Goal: Subscribe to service/newsletter

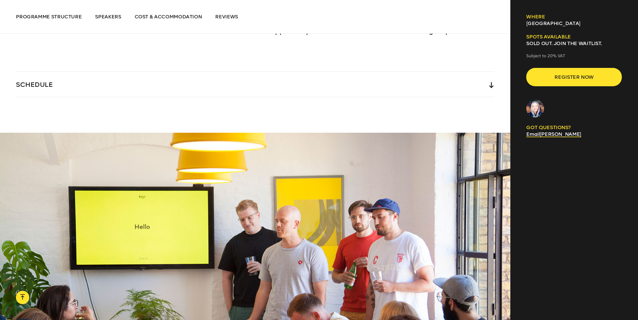
scroll to position [1268, 0]
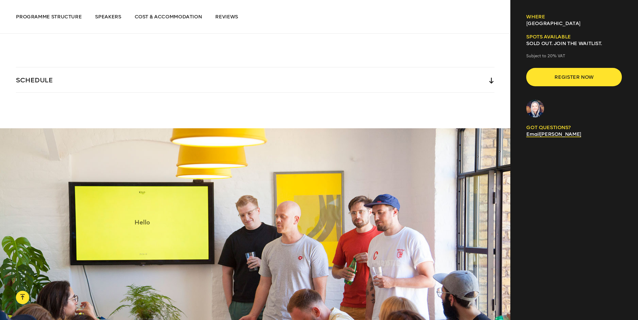
click at [48, 68] on div "SCHEDULE" at bounding box center [255, 79] width 478 height 25
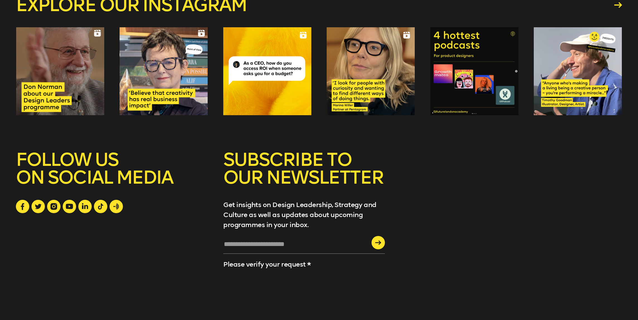
scroll to position [3933, 0]
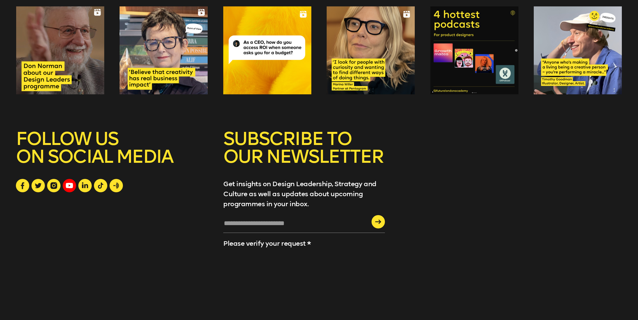
click at [69, 183] on icon at bounding box center [69, 185] width 7 height 5
click at [53, 183] on icon at bounding box center [53, 186] width 7 height 7
click at [225, 218] on input "text" at bounding box center [304, 225] width 162 height 15
type input "**********"
click at [375, 220] on icon "submit" at bounding box center [378, 222] width 6 height 4
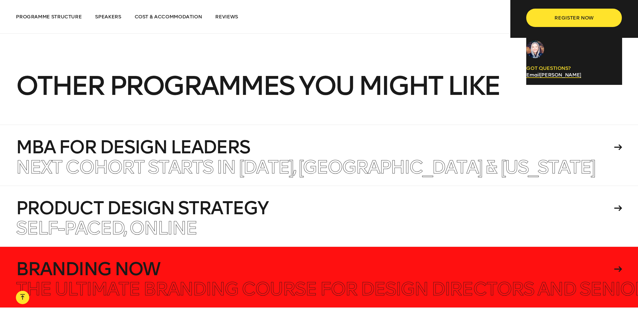
scroll to position [3544, 0]
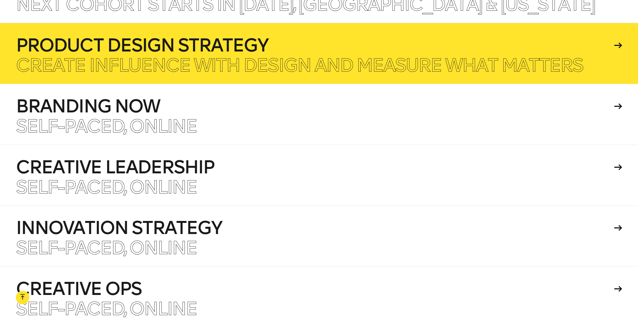
click at [97, 37] on h4 "Product Design Strategy" at bounding box center [314, 46] width 596 height 18
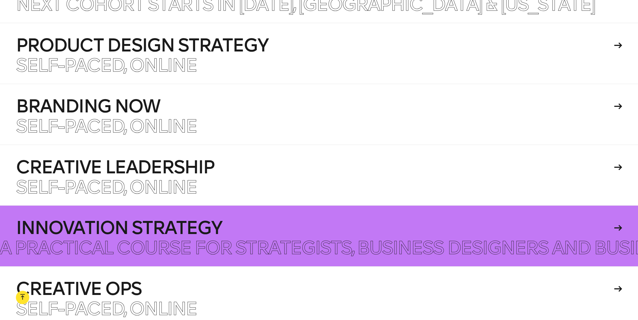
click at [97, 219] on h4 "Innovation Strategy" at bounding box center [314, 228] width 596 height 18
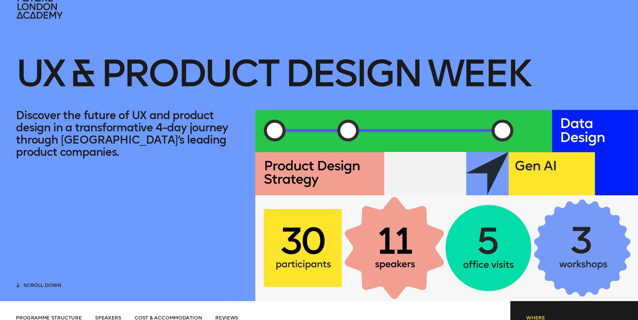
scroll to position [0, 0]
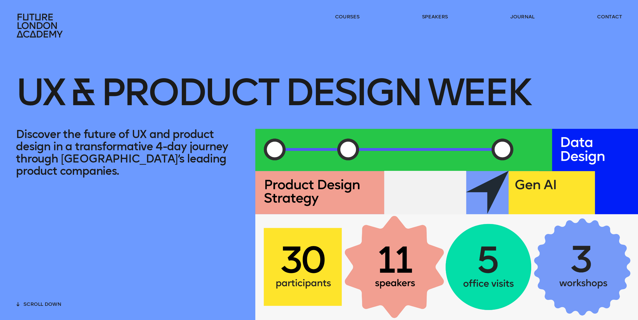
click at [225, 105] on h1 "UX & Product Design Week" at bounding box center [272, 83] width 513 height 90
click at [31, 23] on icon at bounding box center [40, 26] width 46 height 24
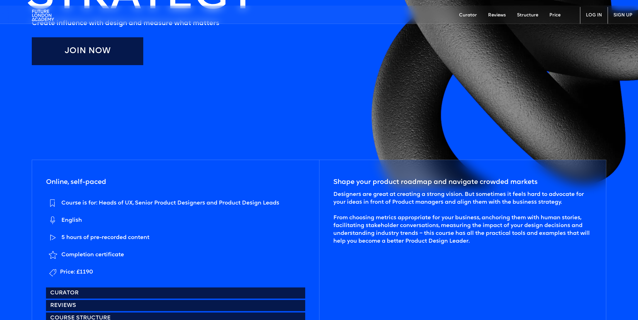
scroll to position [227, 0]
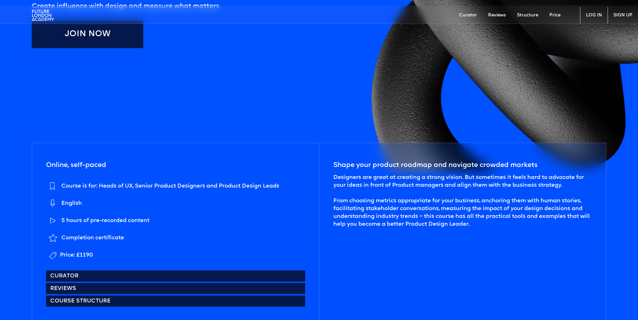
click at [559, 13] on link "Price" at bounding box center [555, 15] width 22 height 17
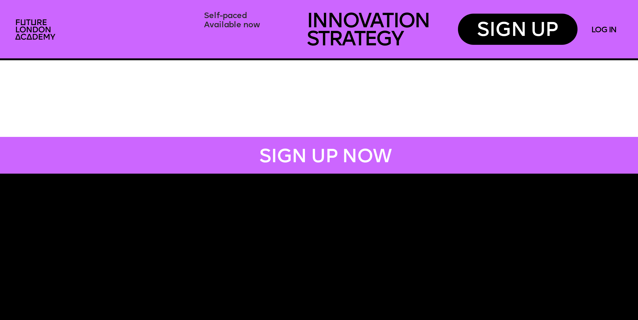
scroll to position [4902, 0]
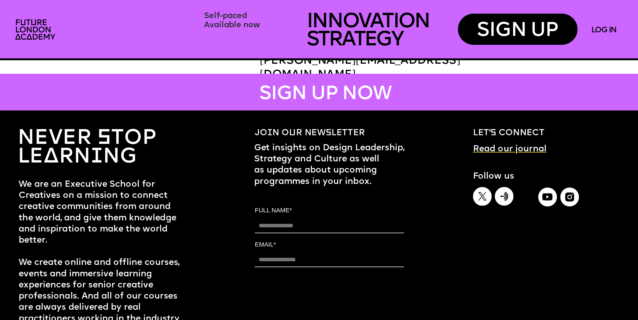
click at [501, 150] on link "Read our journal" at bounding box center [510, 149] width 74 height 9
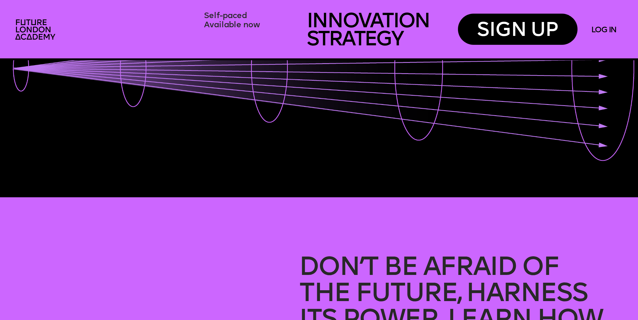
scroll to position [0, 0]
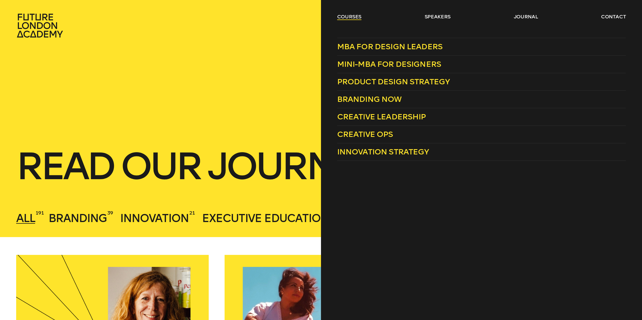
click at [342, 19] on link "courses" at bounding box center [349, 16] width 25 height 7
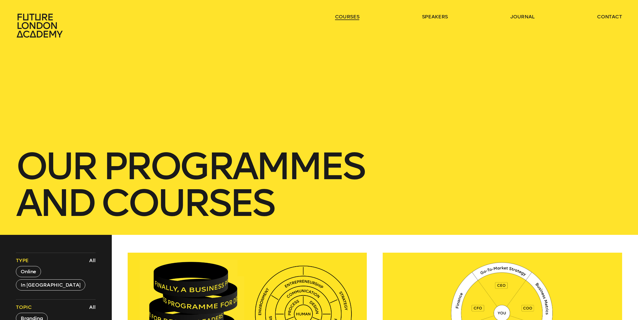
click at [341, 18] on link "courses" at bounding box center [347, 16] width 25 height 7
click at [341, 15] on link "courses" at bounding box center [347, 16] width 25 height 7
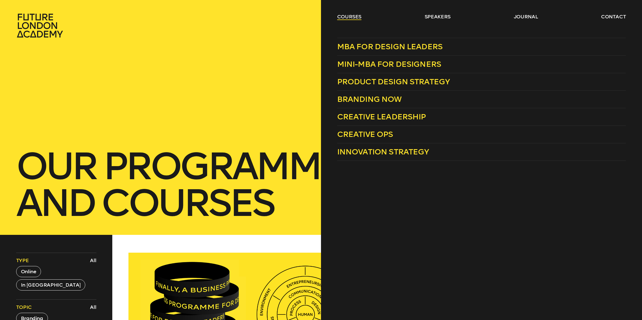
click at [341, 18] on link "courses" at bounding box center [349, 16] width 25 height 7
click at [376, 134] on span "Creative Ops" at bounding box center [365, 134] width 56 height 9
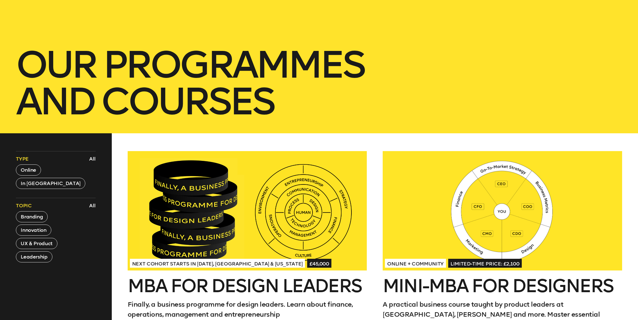
scroll to position [119, 0]
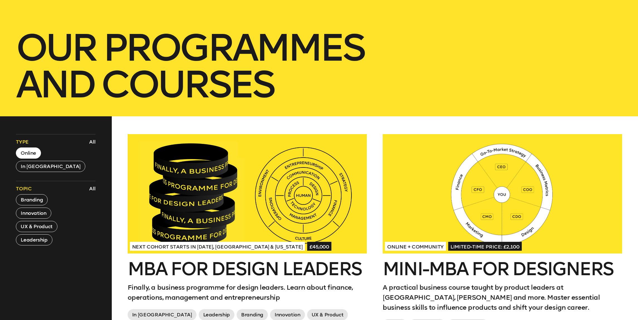
click at [28, 153] on button "Online" at bounding box center [28, 153] width 25 height 11
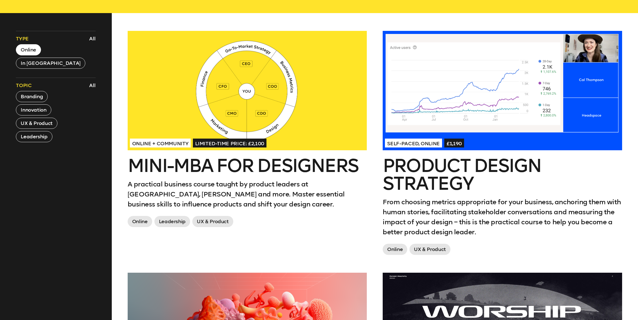
scroll to position [48, 0]
